Goal: Information Seeking & Learning: Learn about a topic

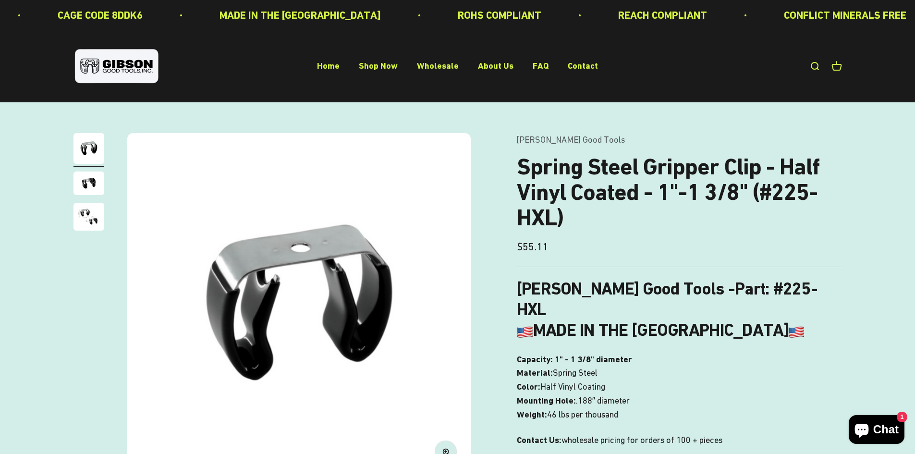
click at [559, 0] on div "ROHS COMPLIANT REACH COMPLIANT CONFLICT MINERALS FREE PROP 65 COMPLIANT CAGE CO…" at bounding box center [457, 15] width 915 height 30
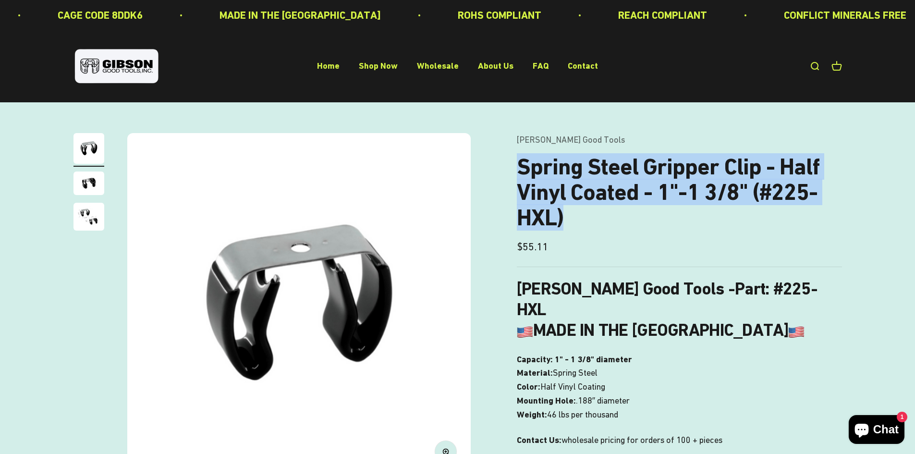
drag, startPoint x: 584, startPoint y: 219, endPoint x: 509, endPoint y: 168, distance: 90.6
click at [509, 168] on div "Zoom Go to item 1 Go to item 2 Go to item 3 [PERSON_NAME] Good Tools Spring Ste…" at bounding box center [457, 388] width 768 height 510
copy h1 "Spring Steel Gripper Clip - Half Vinyl Coated - 1"-1 3/8" (#225-HXL)"
